Goal: Task Accomplishment & Management: Use online tool/utility

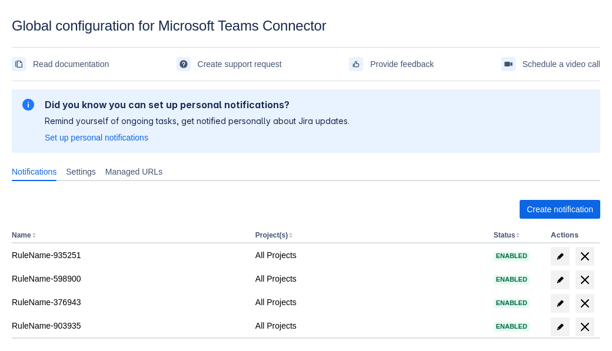
click at [559, 209] on span "Create notification" at bounding box center [559, 209] width 66 height 19
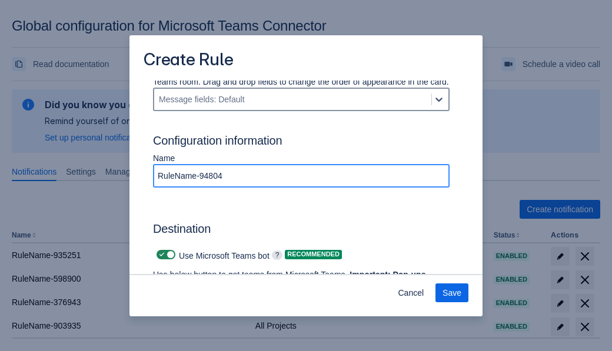
type input "RuleName-948046"
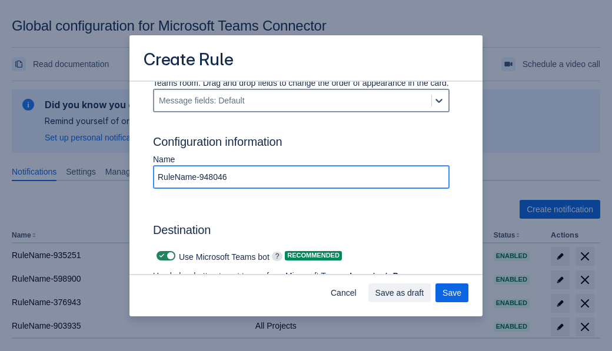
scroll to position [831, 0]
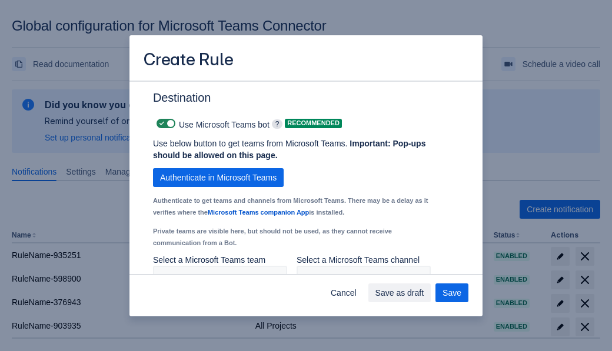
click at [218, 168] on span "Authenticate in Microsoft Teams" at bounding box center [218, 177] width 116 height 19
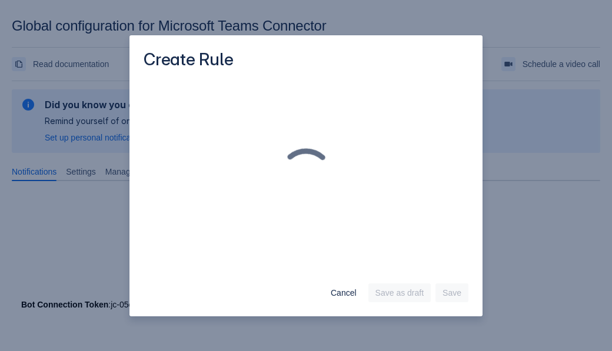
scroll to position [0, 0]
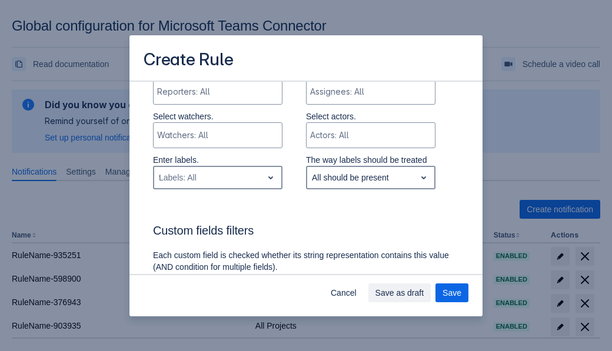
type input "948046_label"
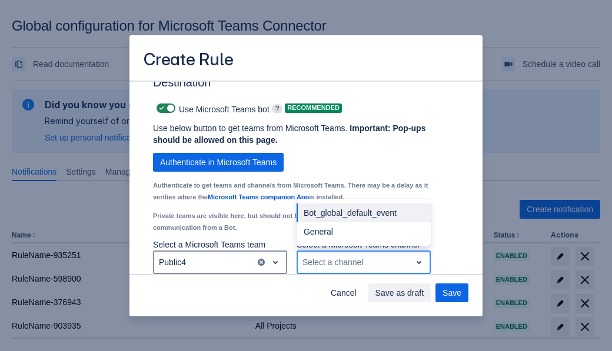
click at [363, 213] on div "Bot_global_default_event" at bounding box center [363, 212] width 134 height 19
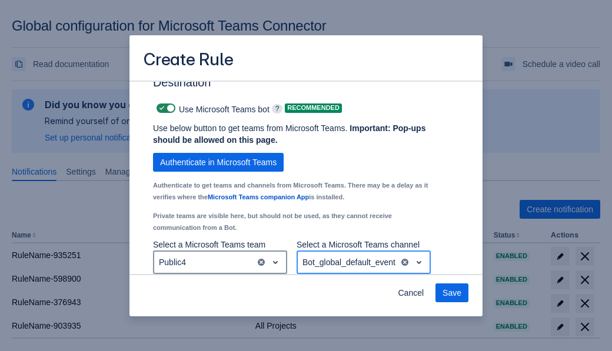
click at [452, 293] on span "Save" at bounding box center [451, 292] width 19 height 19
